Goal: Task Accomplishment & Management: Complete application form

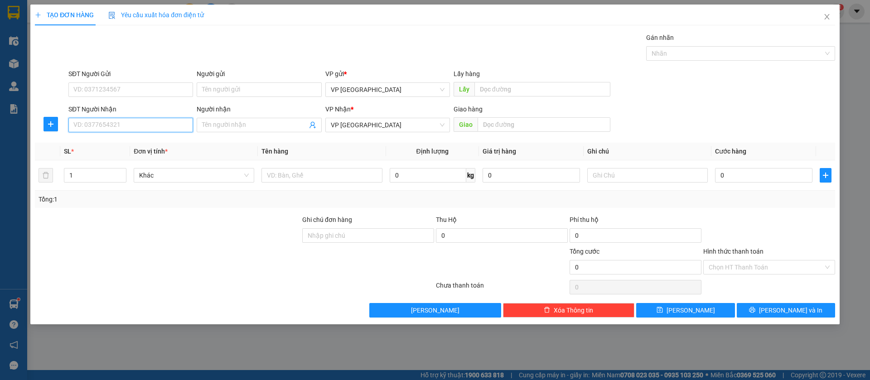
click at [121, 120] on input "SĐT Người Nhận" at bounding box center [130, 125] width 125 height 14
type input "0988345127"
click at [138, 147] on div "0988345127" at bounding box center [131, 143] width 114 height 10
type input "Hùng cường ben cat"
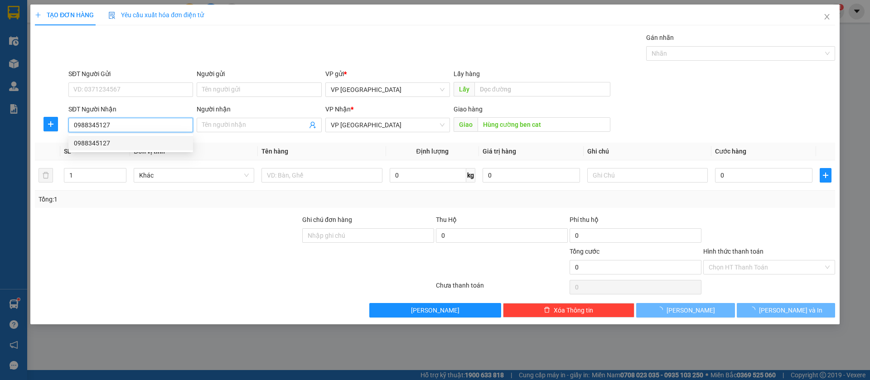
type input "50.000"
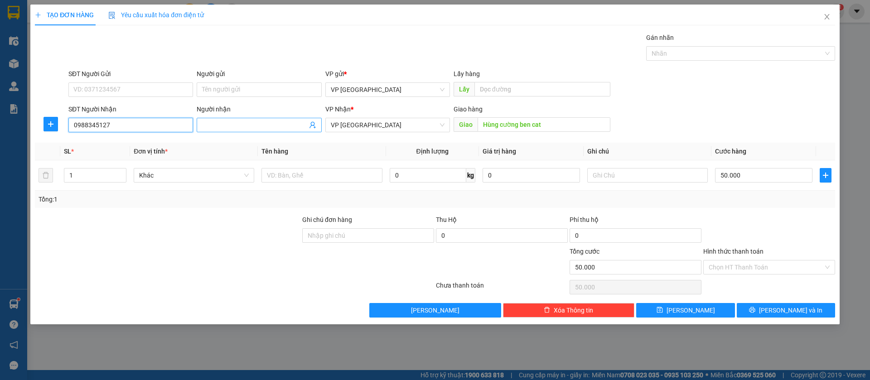
type input "0988345127"
click at [216, 124] on input "Người nhận" at bounding box center [254, 125] width 105 height 10
click at [741, 178] on input "50.000" at bounding box center [763, 175] width 97 height 14
type input "3"
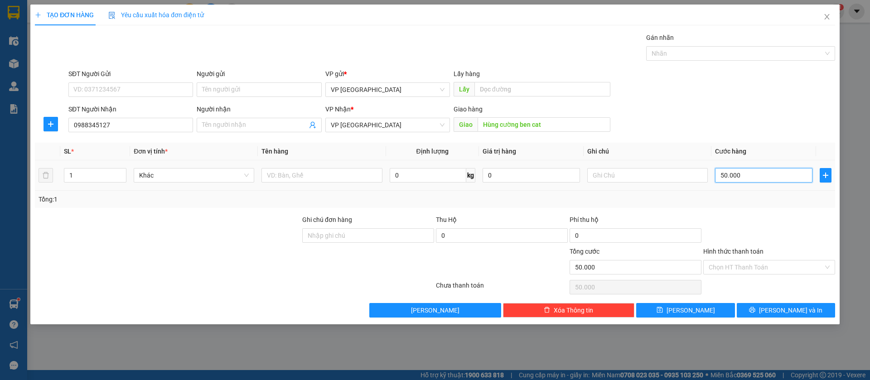
type input "3"
type input "30"
type input "300"
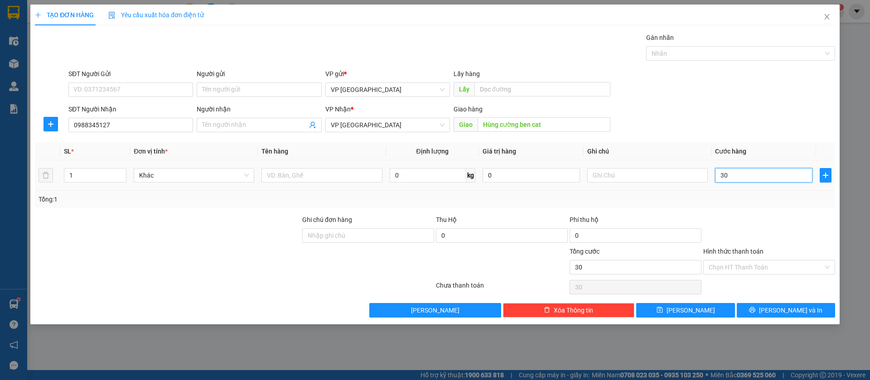
type input "300"
type input "3.000"
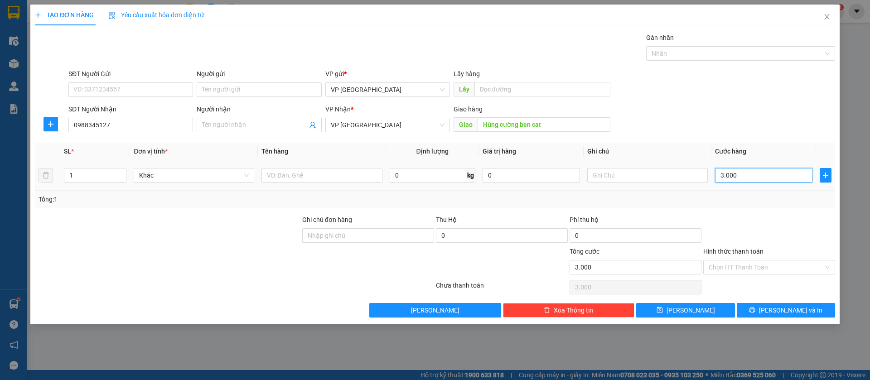
type input "30.000"
click at [705, 308] on button "[PERSON_NAME]" at bounding box center [685, 310] width 98 height 14
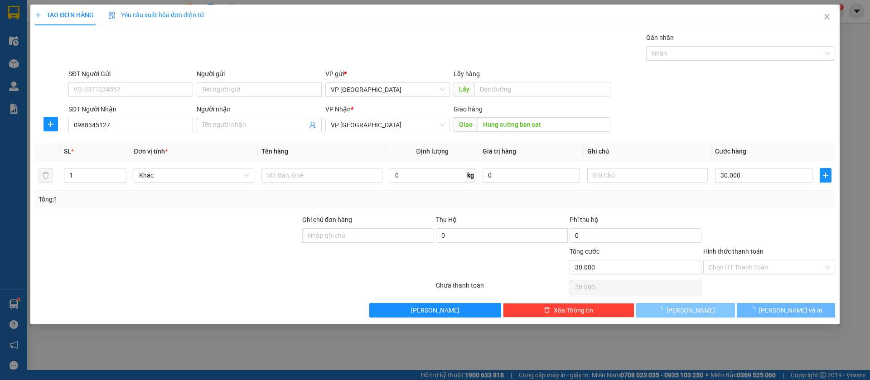
type input "0"
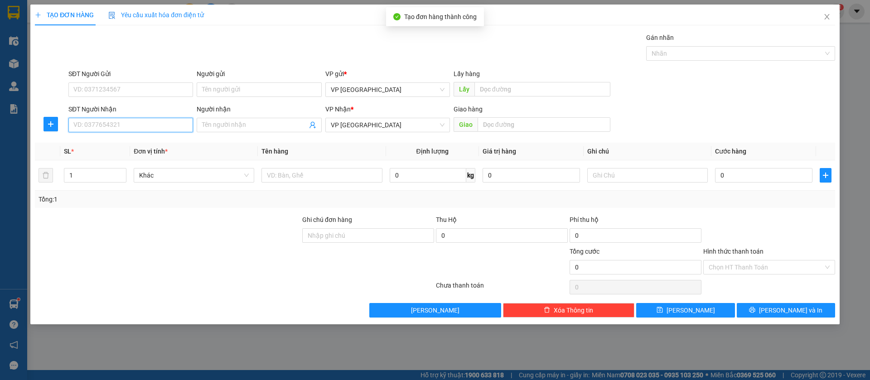
click at [173, 120] on input "SĐT Người Nhận" at bounding box center [130, 125] width 125 height 14
click at [176, 141] on div "0373777776 - hưng" at bounding box center [131, 143] width 114 height 10
type input "0373777776"
type input "hưng"
type input "Cổng KCN Bàu Bàng"
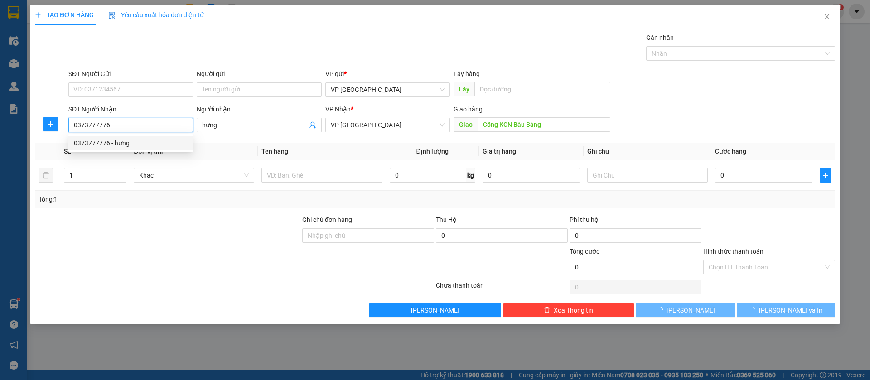
type input "50.000"
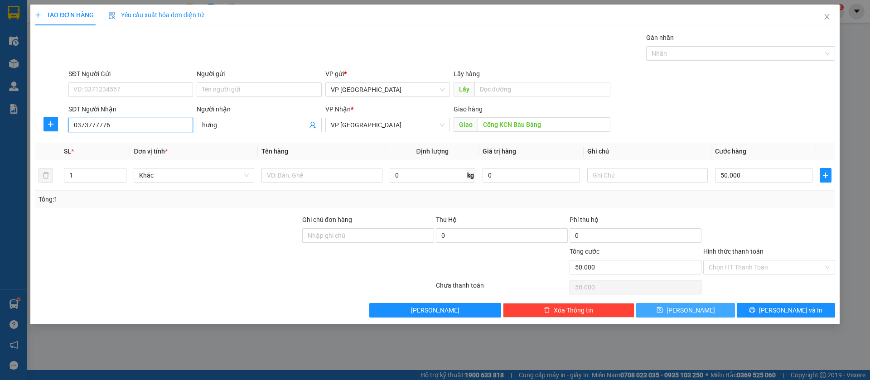
type input "0373777776"
click at [713, 309] on button "[PERSON_NAME]" at bounding box center [685, 310] width 98 height 14
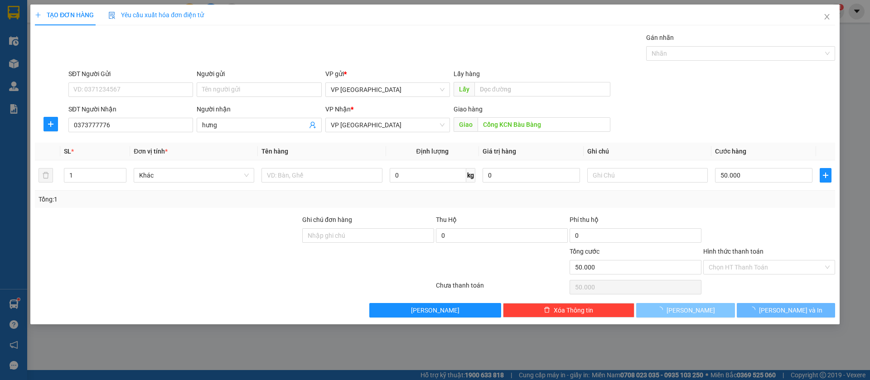
type input "0"
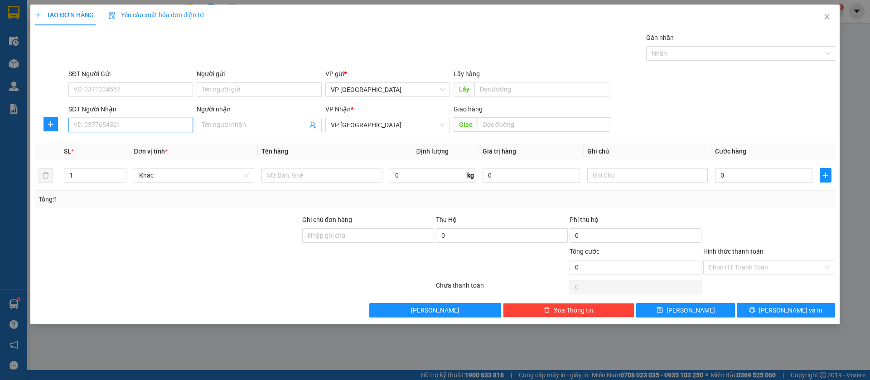
click at [168, 126] on input "SĐT Người Nhận" at bounding box center [130, 125] width 125 height 14
type input "9"
click at [159, 142] on div "0961060616 - [PERSON_NAME]" at bounding box center [131, 143] width 114 height 10
type input "0961060616"
type input "[PERSON_NAME]"
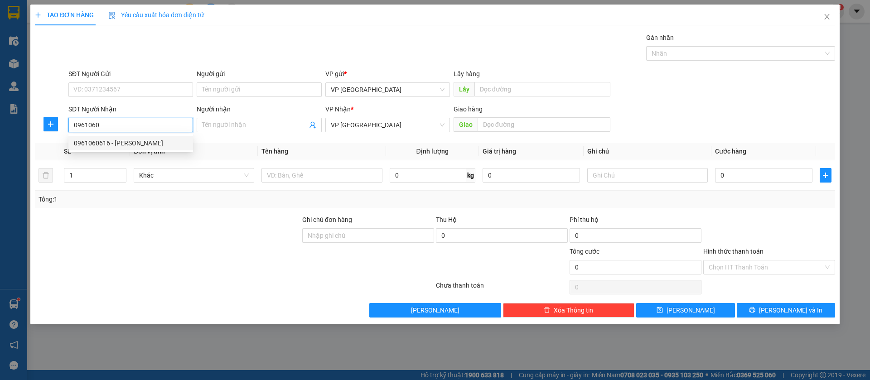
type input "vi tính bàu bàng"
type input "50.000"
type input "0961060616"
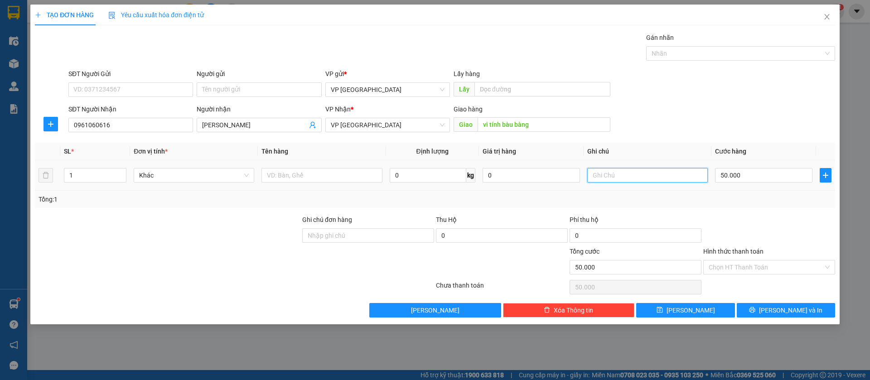
click at [679, 179] on input "text" at bounding box center [647, 175] width 120 height 14
type input "2k"
click at [760, 172] on input "50.000" at bounding box center [763, 175] width 97 height 14
type input "1"
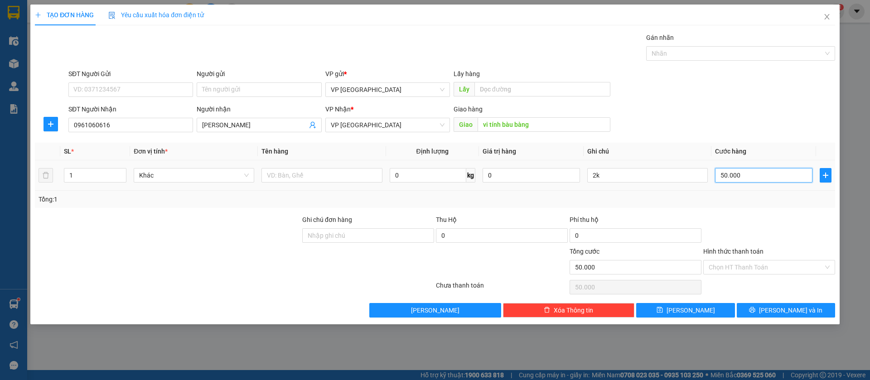
type input "1"
type input "10"
type input "100"
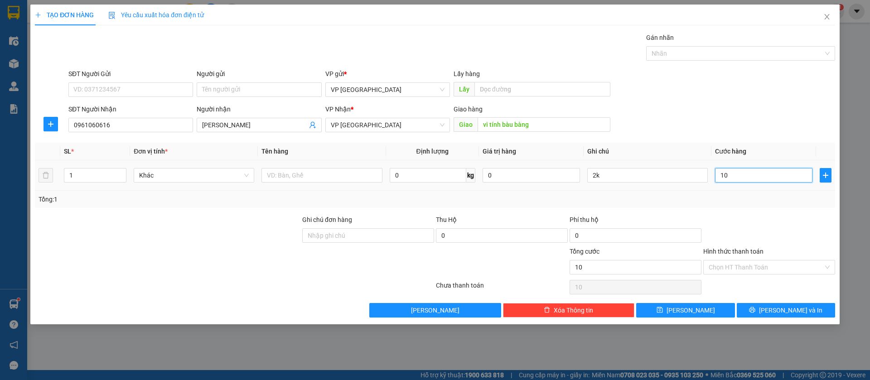
type input "100"
type input "1.000"
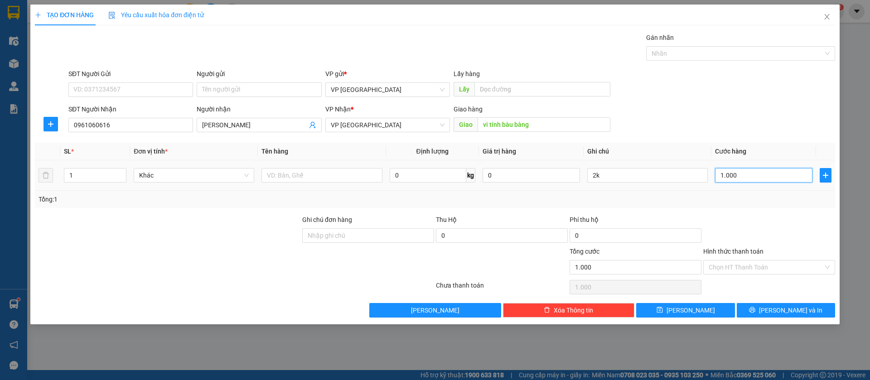
type input "10.000"
type input "100.000"
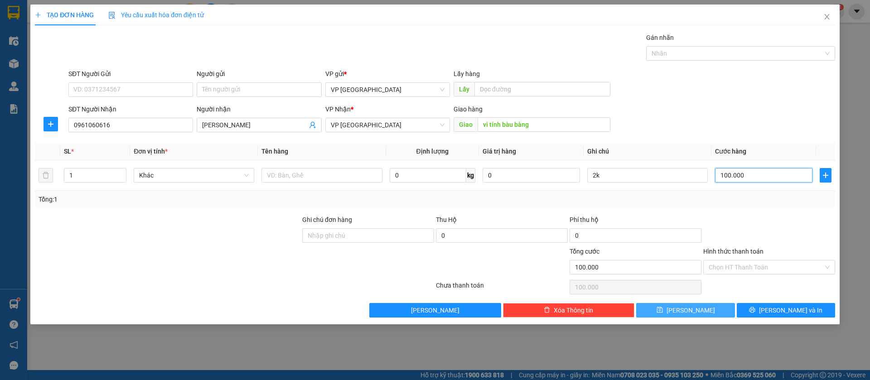
type input "100.000"
click at [700, 305] on button "[PERSON_NAME]" at bounding box center [685, 310] width 98 height 14
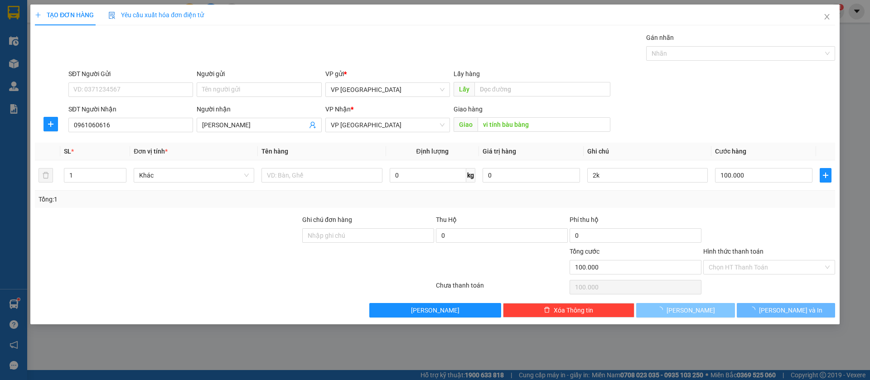
type input "0"
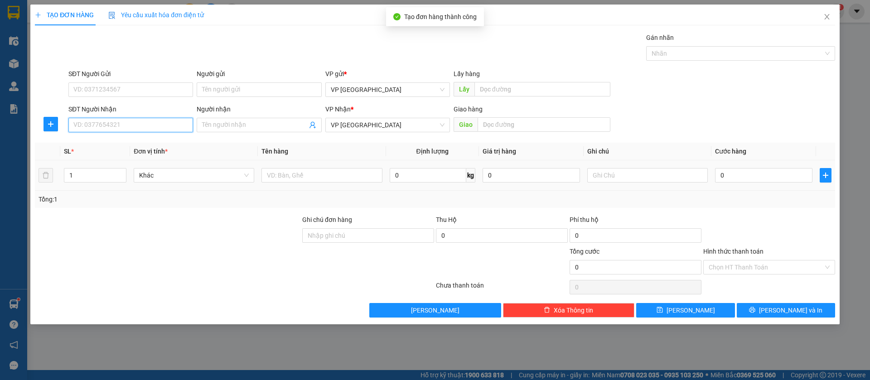
click at [169, 123] on input "SĐT Người Nhận" at bounding box center [130, 125] width 125 height 14
type input "0913523123"
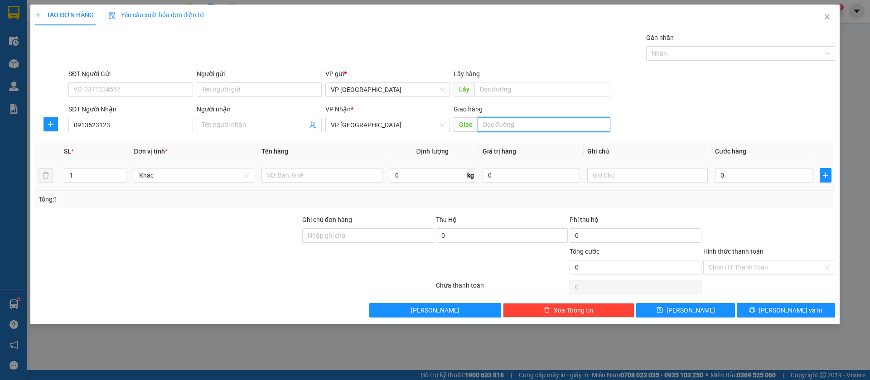
click at [511, 126] on input "text" at bounding box center [543, 124] width 133 height 14
type input "loc thai"
click at [794, 175] on input "0" at bounding box center [763, 175] width 97 height 14
type input "4"
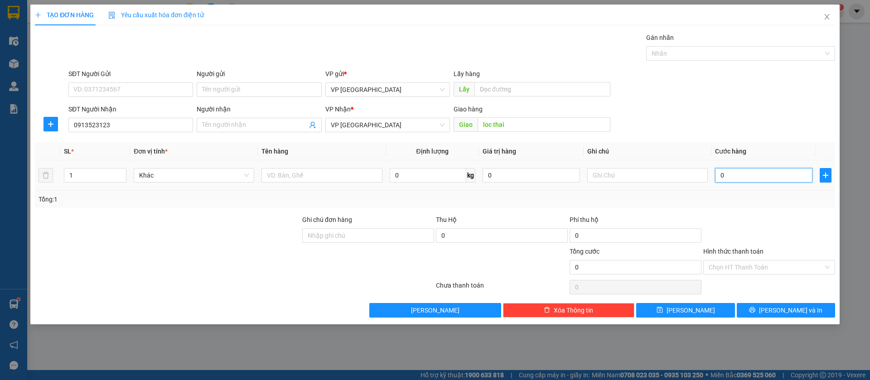
type input "4"
type input "40"
type input "400"
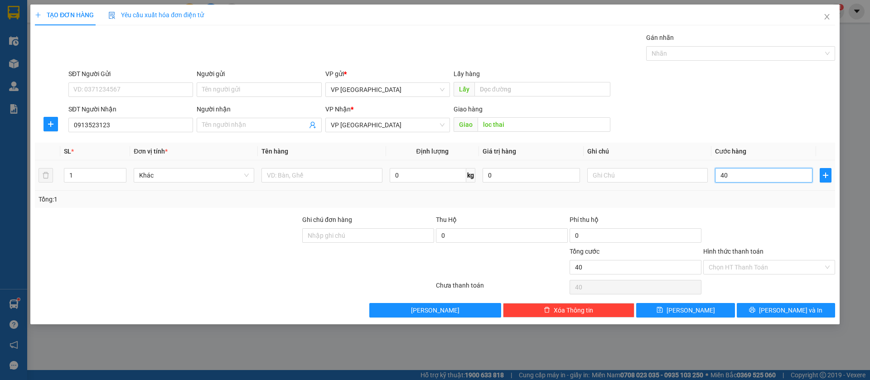
type input "400"
type input "4.000"
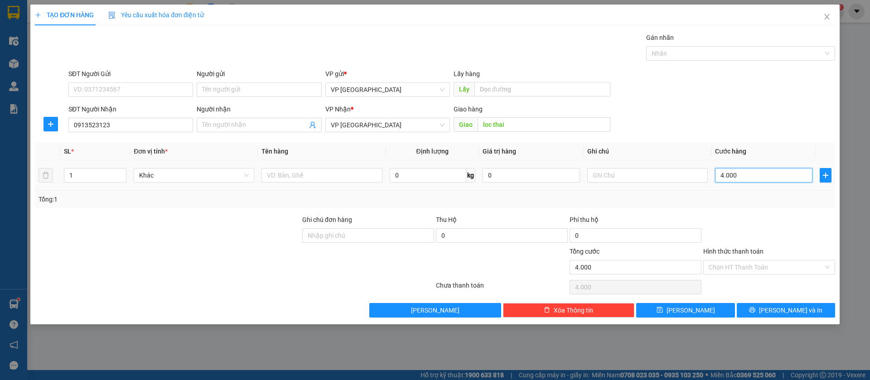
type input "40.000"
click at [714, 310] on button "[PERSON_NAME]" at bounding box center [685, 310] width 98 height 14
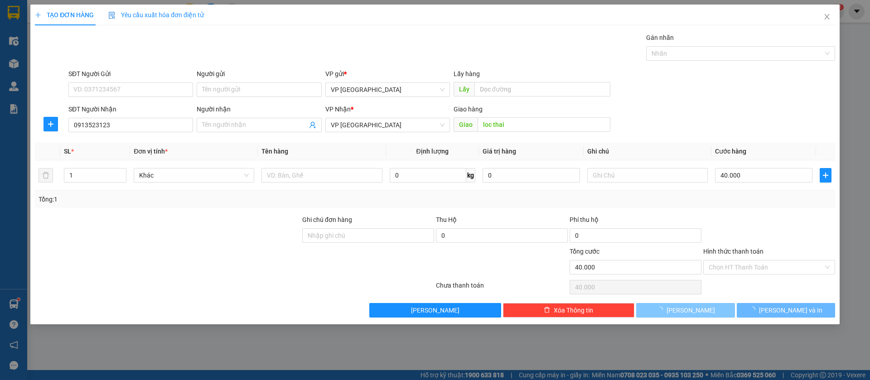
type input "0"
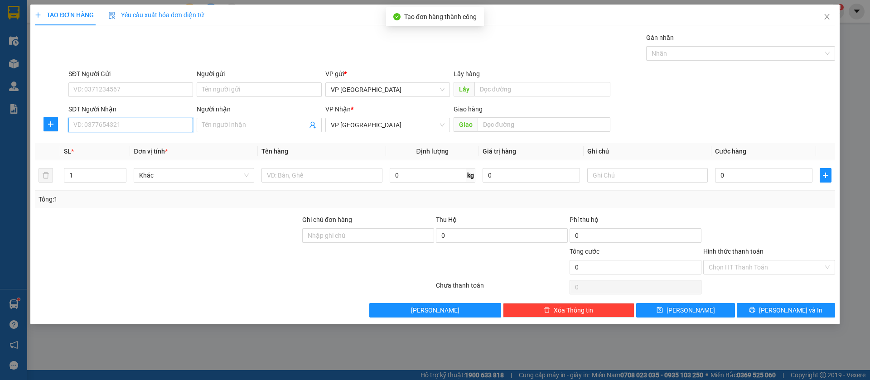
click at [182, 124] on input "SĐT Người Nhận" at bounding box center [130, 125] width 125 height 14
click at [153, 146] on div "0966373565" at bounding box center [131, 143] width 114 height 10
type input "0966373565"
type input "[PERSON_NAME]"
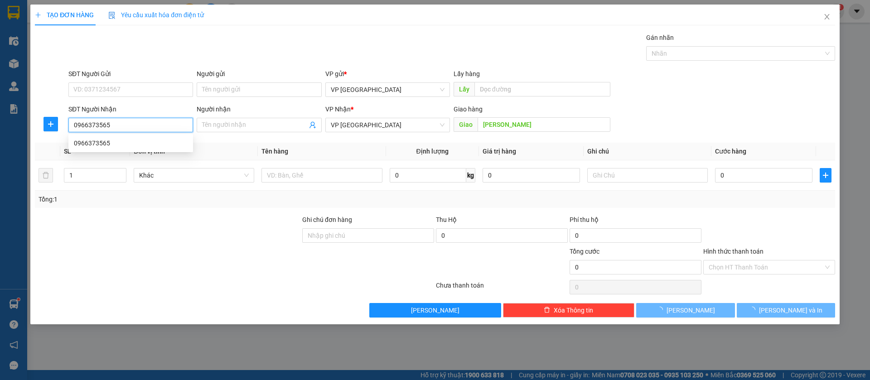
type input "40.000"
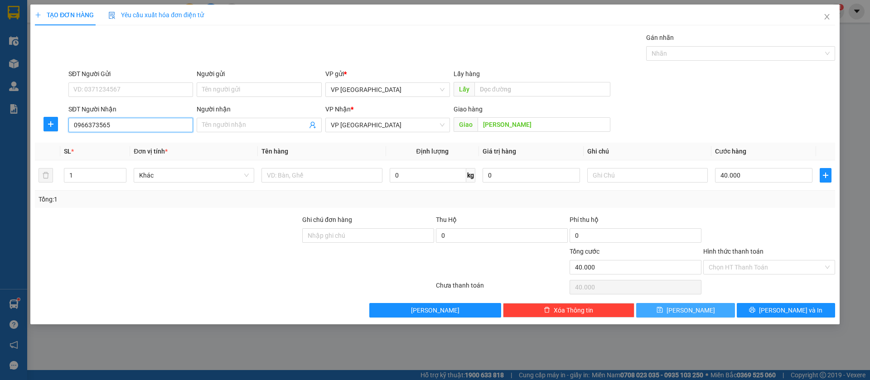
type input "0966373565"
click at [708, 308] on button "[PERSON_NAME]" at bounding box center [685, 310] width 98 height 14
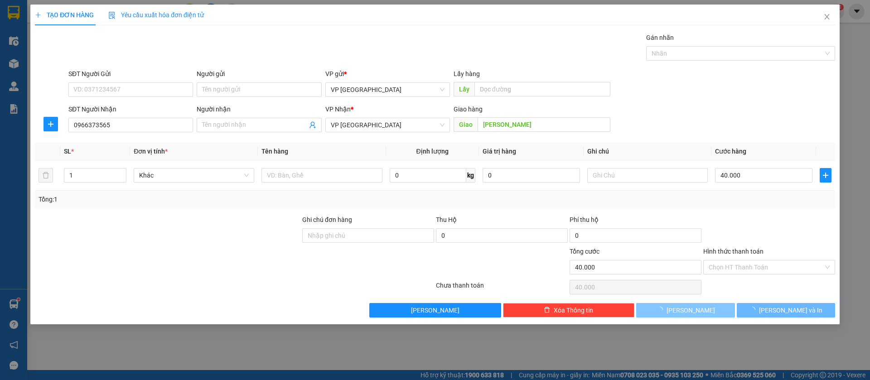
type input "0"
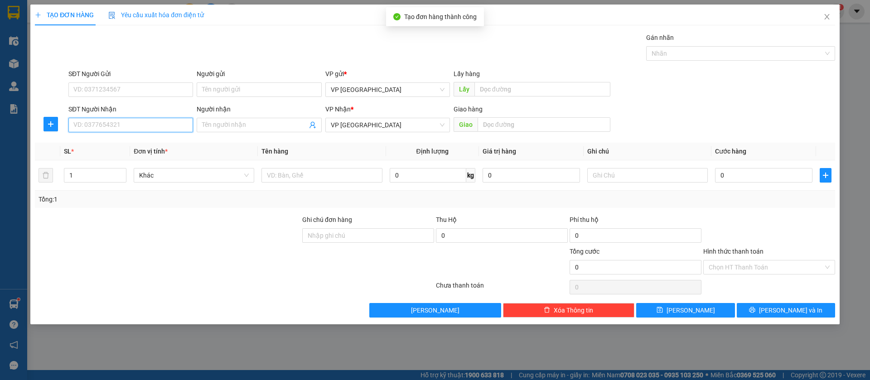
click at [159, 122] on input "SĐT Người Nhận" at bounding box center [130, 125] width 125 height 14
click at [827, 12] on span "Close" at bounding box center [826, 17] width 25 height 25
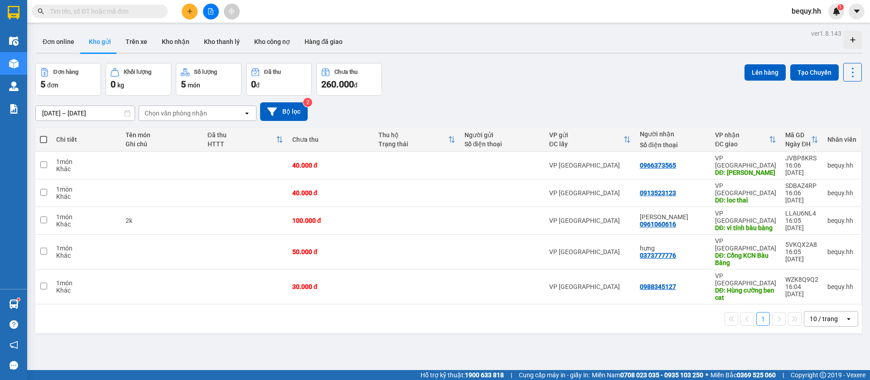
click at [45, 139] on span at bounding box center [43, 139] width 7 height 7
click at [43, 135] on input "checkbox" at bounding box center [43, 135] width 0 height 0
checkbox input "true"
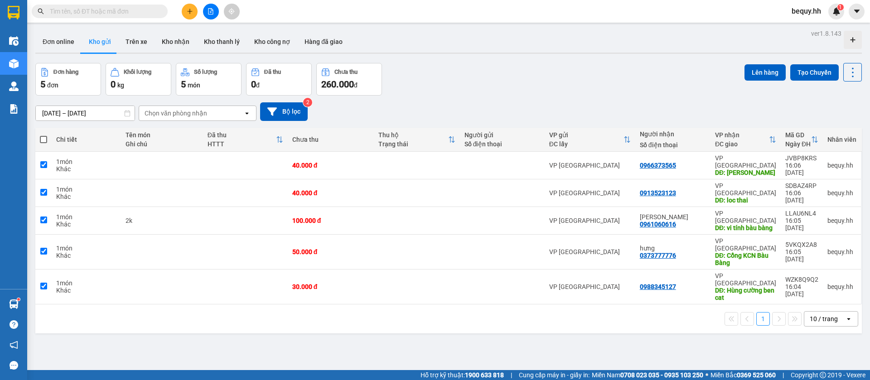
checkbox input "true"
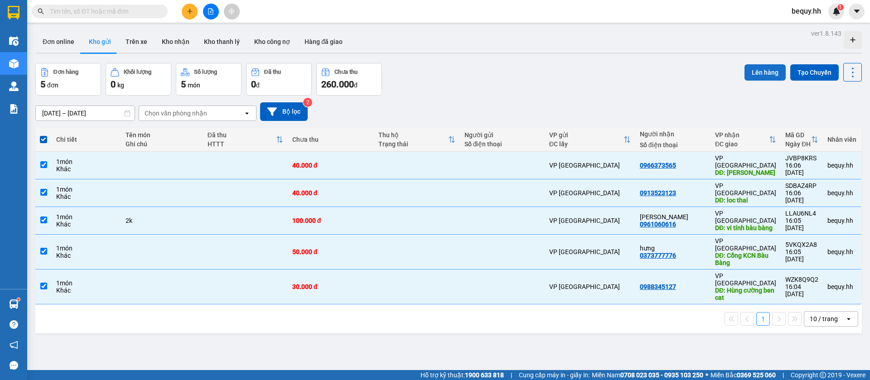
click at [747, 72] on button "Lên hàng" at bounding box center [764, 72] width 41 height 16
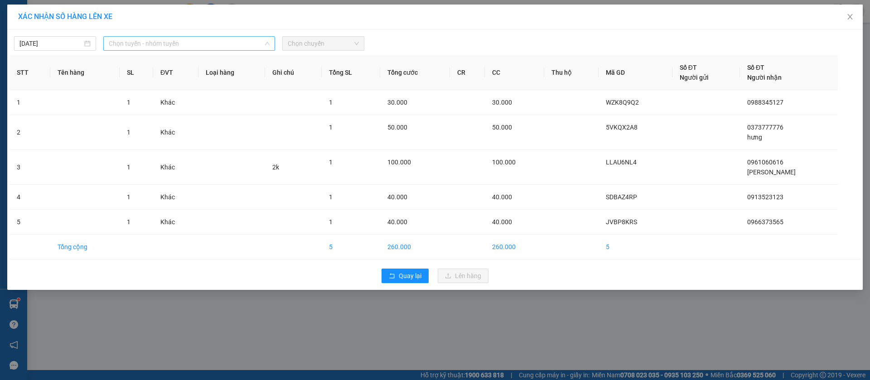
click at [230, 43] on span "Chọn tuyến - nhóm tuyến" at bounding box center [189, 44] width 161 height 14
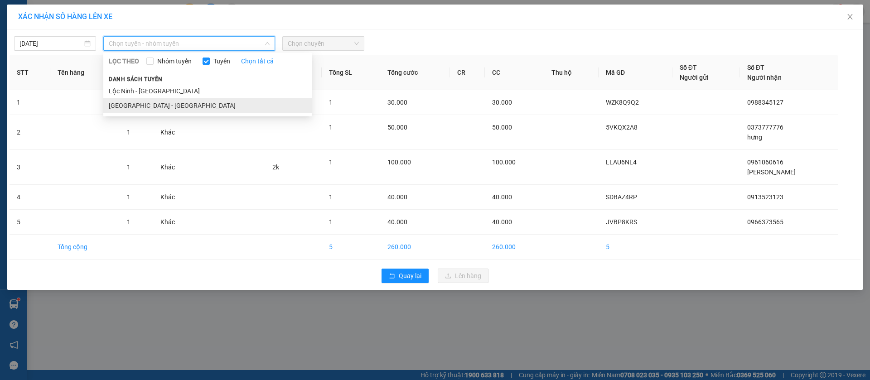
click at [181, 105] on li "[GEOGRAPHIC_DATA] - [GEOGRAPHIC_DATA]" at bounding box center [207, 105] width 208 height 14
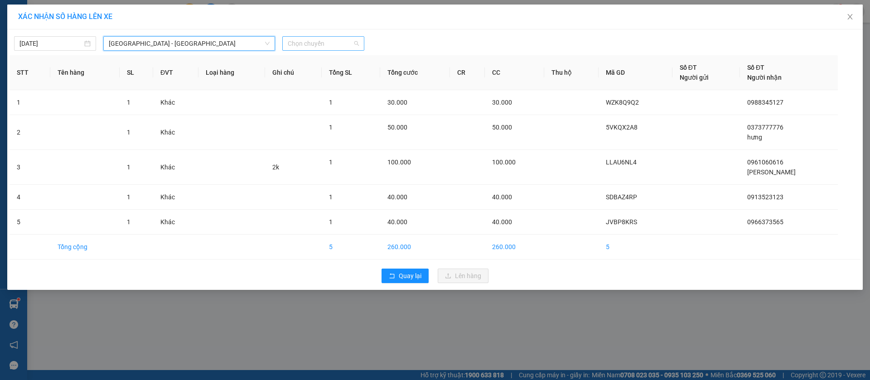
drag, startPoint x: 338, startPoint y: 42, endPoint x: 326, endPoint y: 61, distance: 23.2
click at [335, 46] on span "Chọn chuyến" at bounding box center [323, 44] width 71 height 14
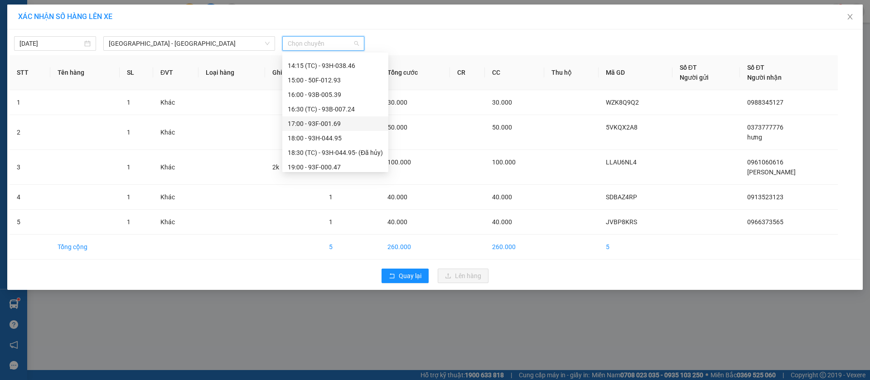
scroll to position [136, 0]
click at [340, 109] on div "16:00 - 93B-005.39" at bounding box center [335, 114] width 95 height 10
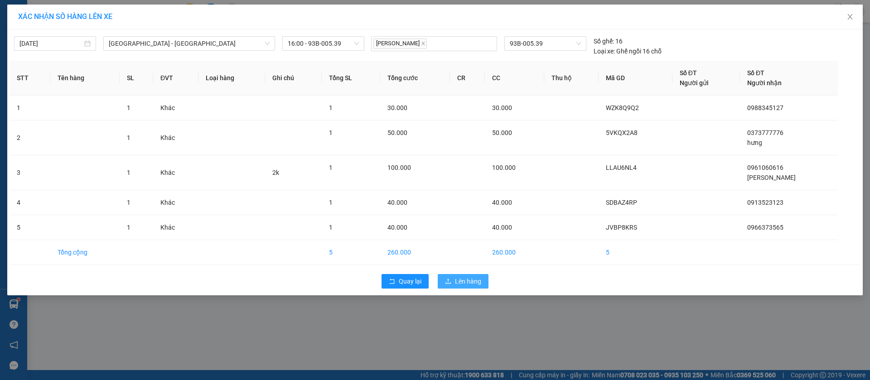
click at [478, 284] on span "Lên hàng" at bounding box center [468, 281] width 26 height 10
